Goal: Register for event/course

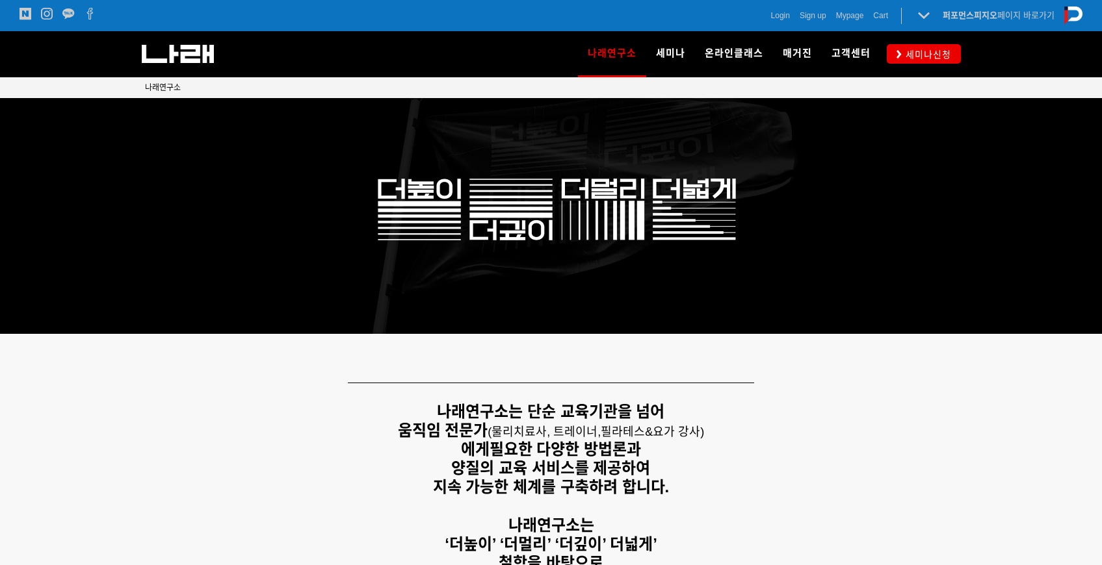
click at [905, 53] on span "세미나신청" at bounding box center [926, 54] width 49 height 13
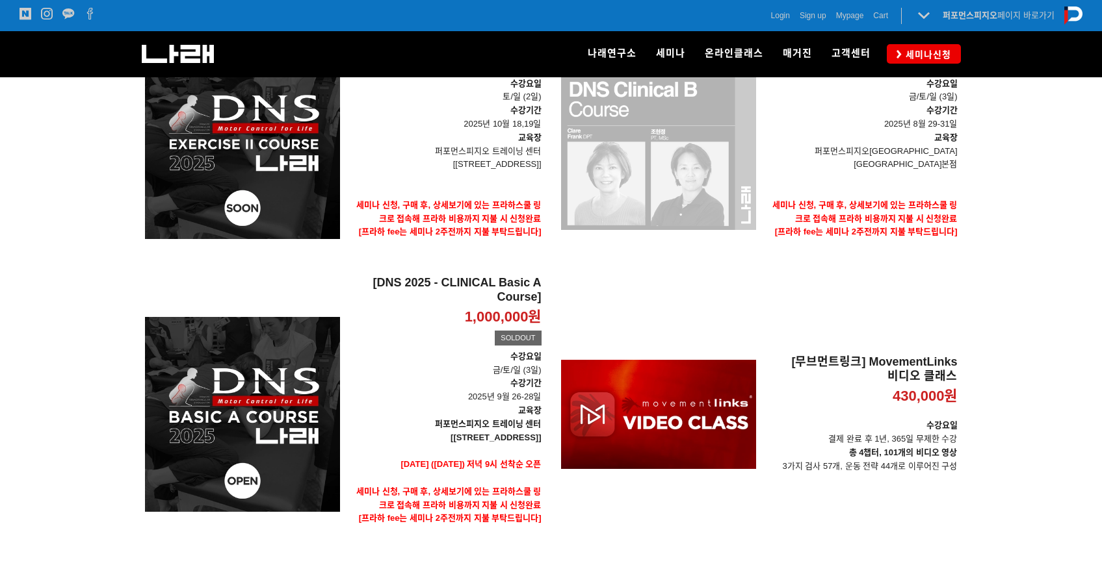
scroll to position [272, 0]
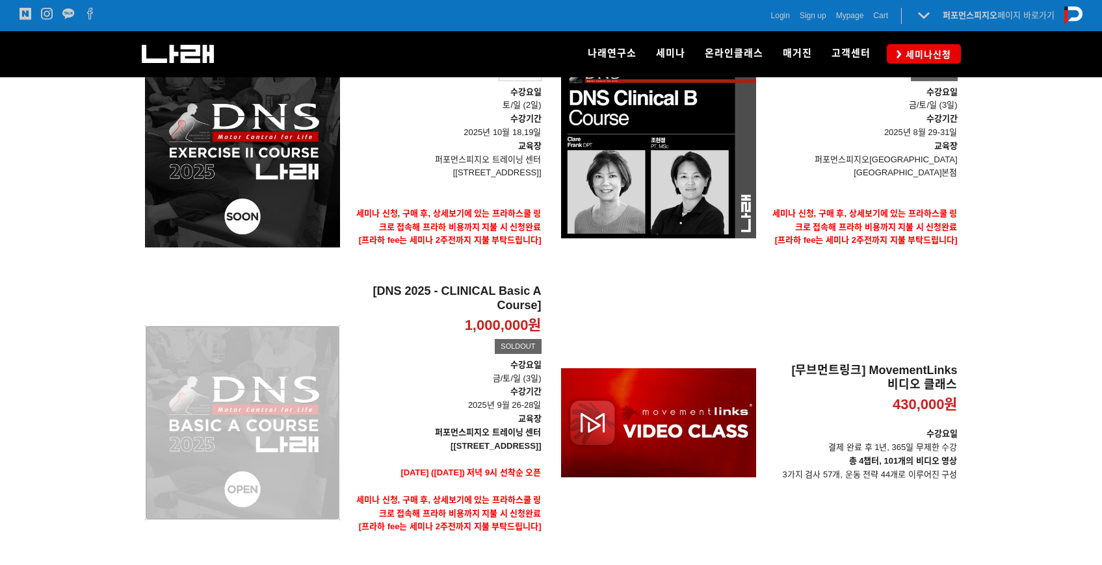
click at [285, 377] on div "[DNS 2025 - CLINICAL Basic A Course] 1,000,000원 TIME SALE SOLDOUT" at bounding box center [242, 423] width 195 height 277
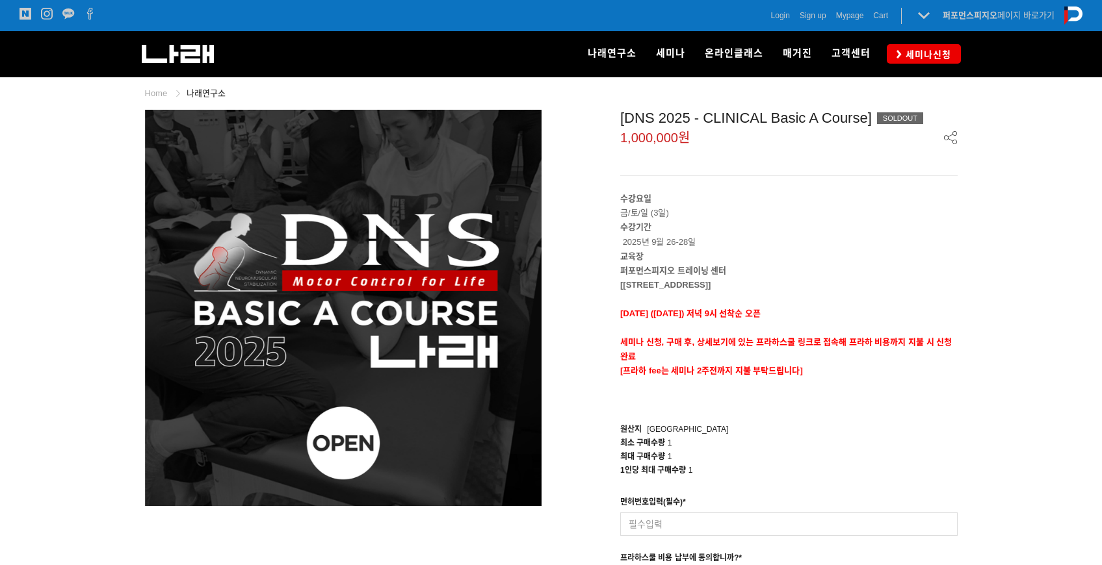
drag, startPoint x: 725, startPoint y: 275, endPoint x: 766, endPoint y: 274, distance: 41.6
click at [766, 274] on p "퍼포먼스피지오 트레이닝 센터" at bounding box center [788, 271] width 337 height 14
click at [811, 247] on p "수강기간 2025년 9월 26-28일" at bounding box center [788, 234] width 337 height 29
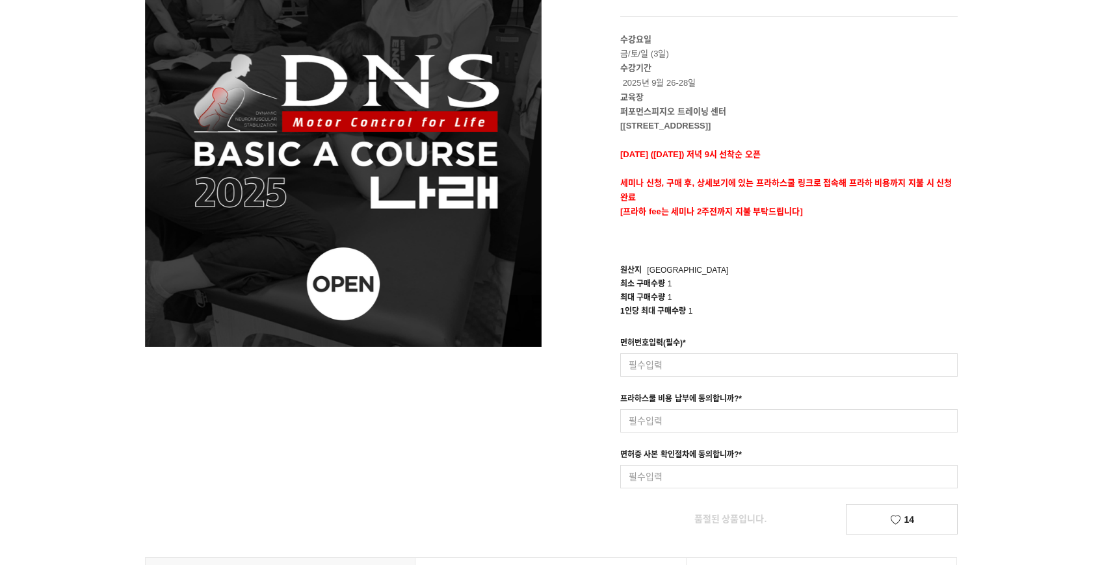
scroll to position [64, 0]
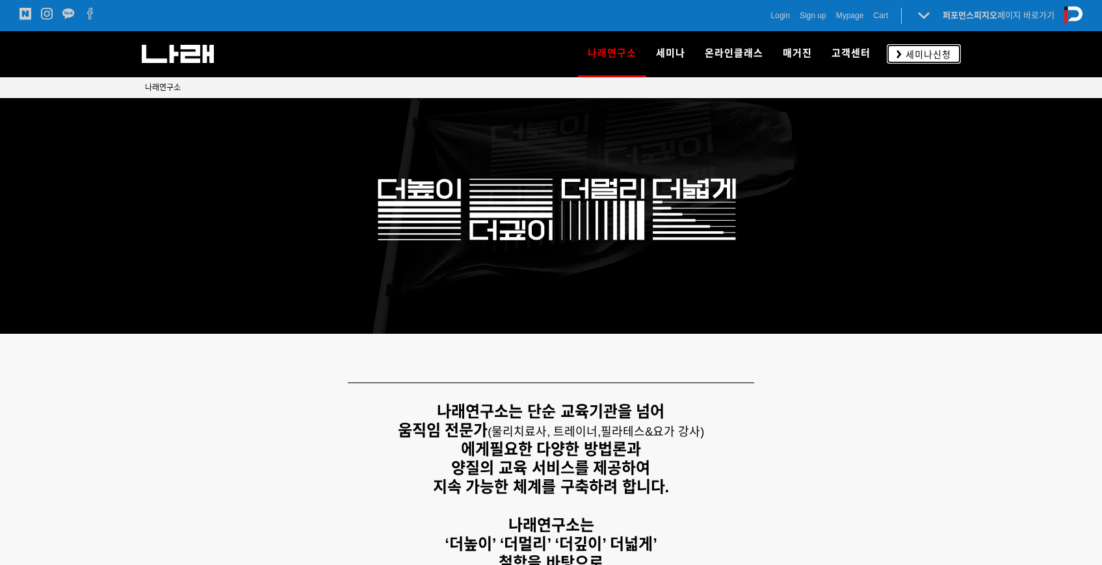
click at [909, 52] on span "세미나신청" at bounding box center [926, 54] width 49 height 13
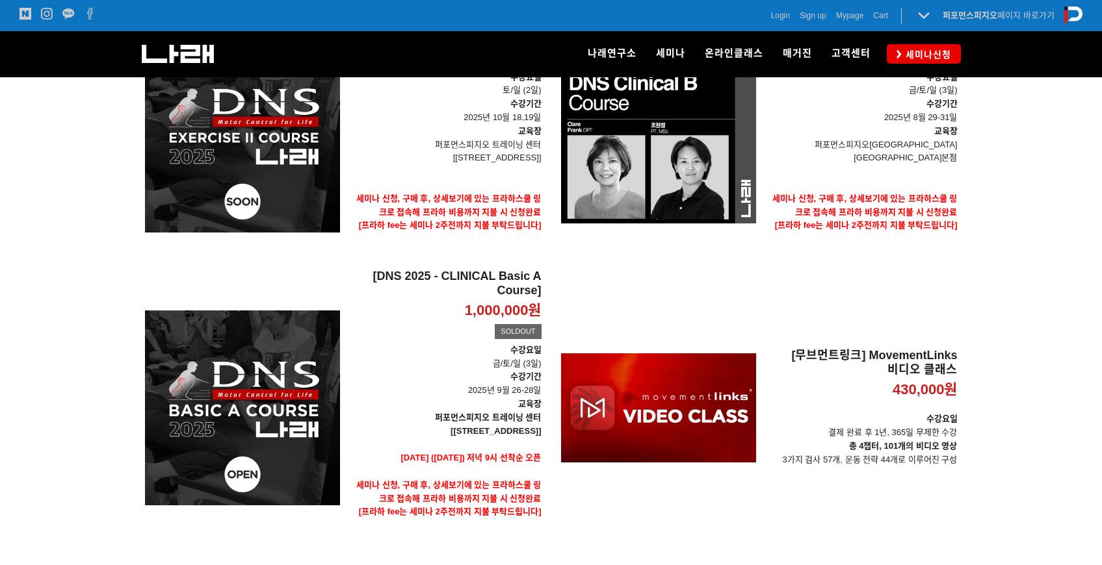
scroll to position [276, 0]
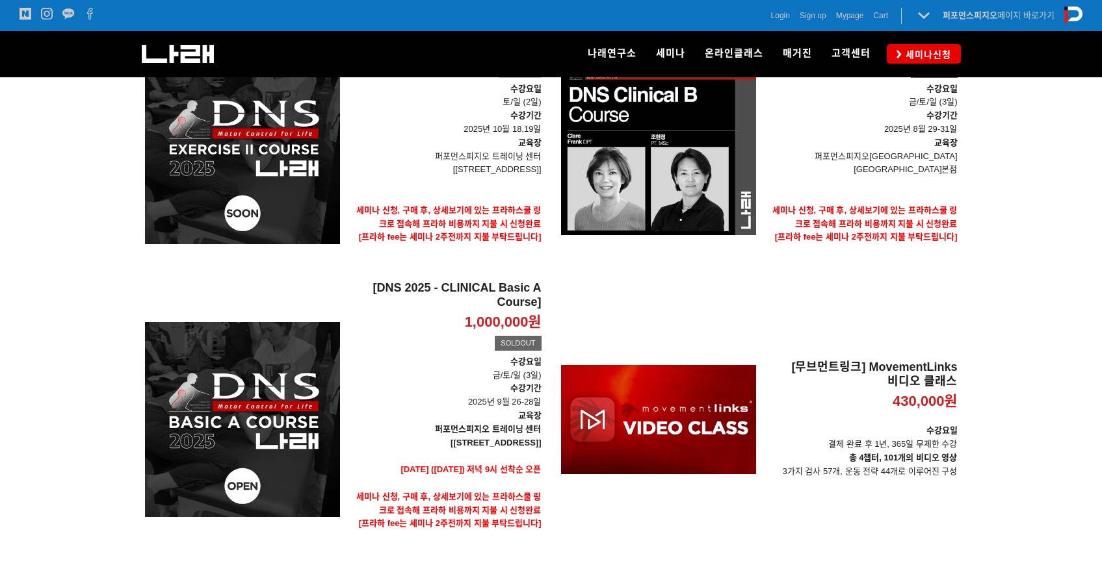
click at [1019, 157] on div at bounding box center [551, 295] width 1102 height 624
click at [831, 277] on div "[DNS Exercise II Course 2025] 850,000원 TIME SALE 판매대기 [DNS Exercise II Course 2…" at bounding box center [551, 295] width 832 height 546
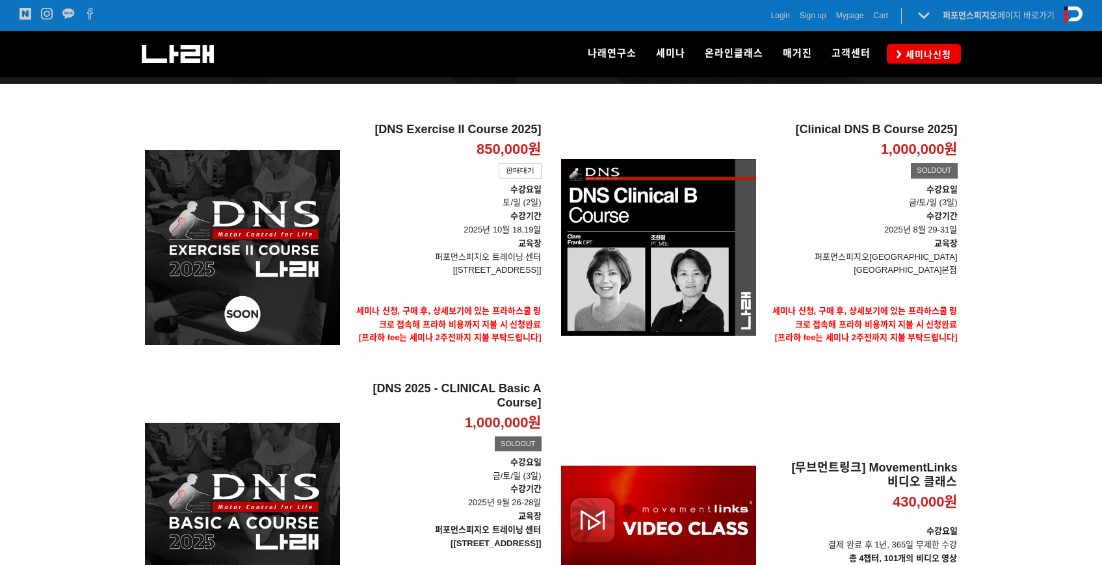
scroll to position [142, 0]
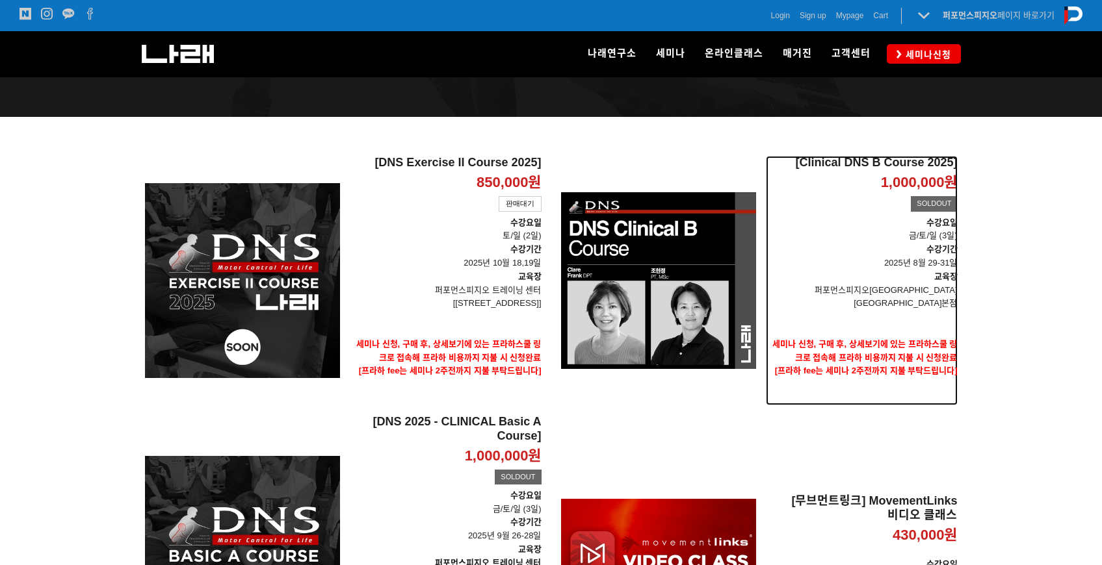
click at [829, 182] on div "1,000,000원" at bounding box center [862, 183] width 192 height 19
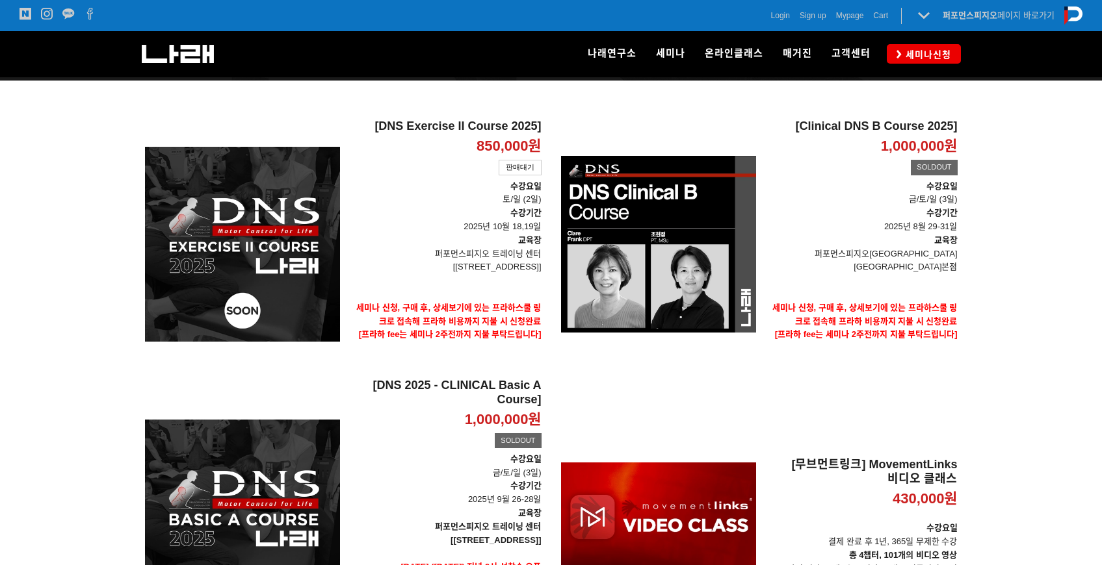
scroll to position [254, 0]
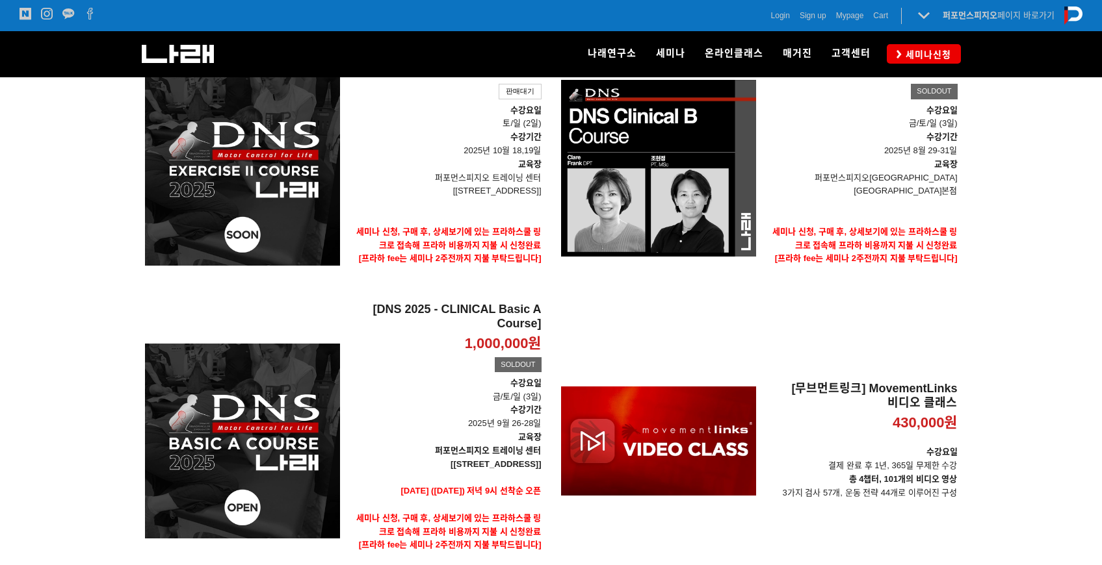
click at [1044, 116] on div at bounding box center [551, 317] width 1102 height 624
click at [1031, 115] on div at bounding box center [551, 317] width 1102 height 624
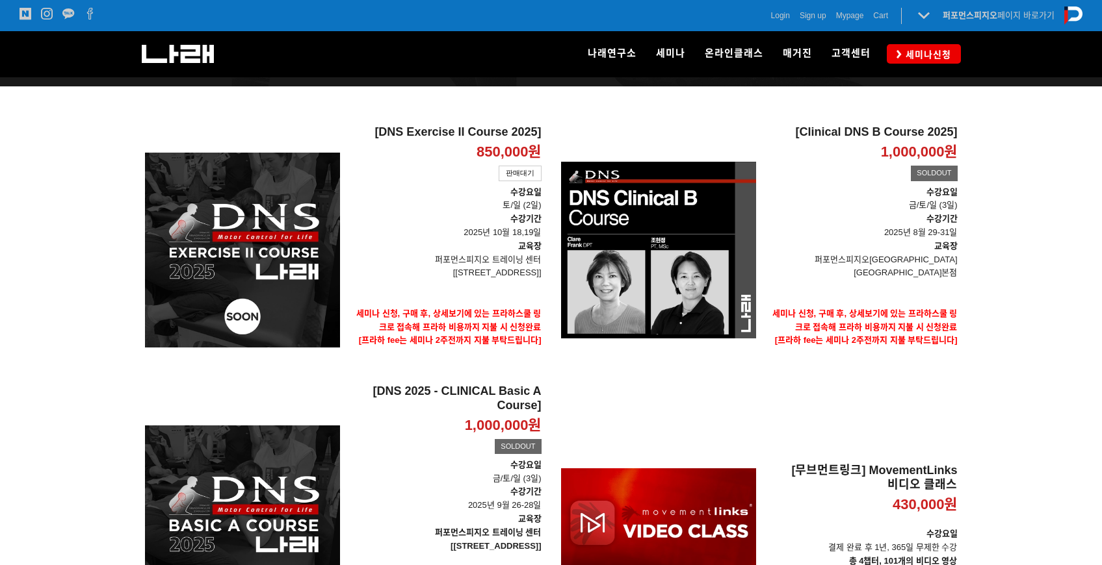
scroll to position [5, 0]
